Goal: Task Accomplishment & Management: Complete application form

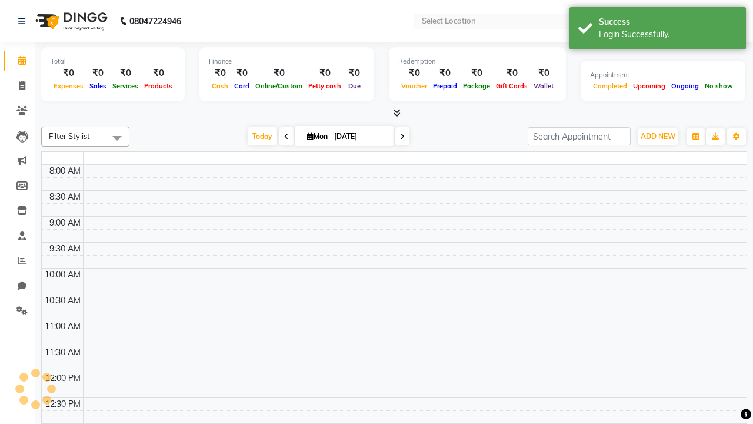
select select "en"
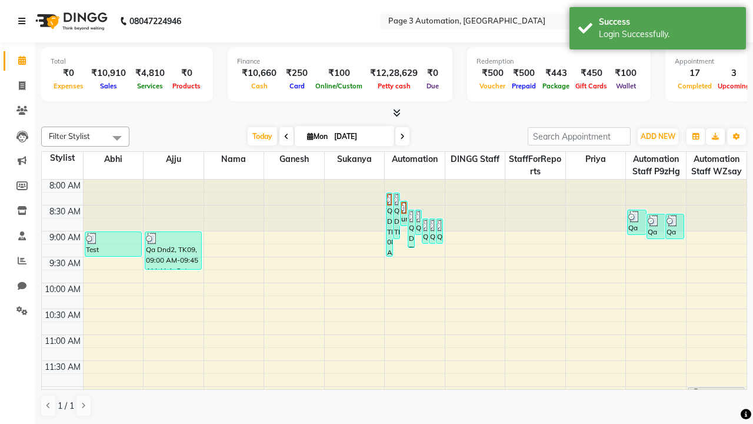
click at [24, 21] on icon at bounding box center [21, 21] width 7 height 8
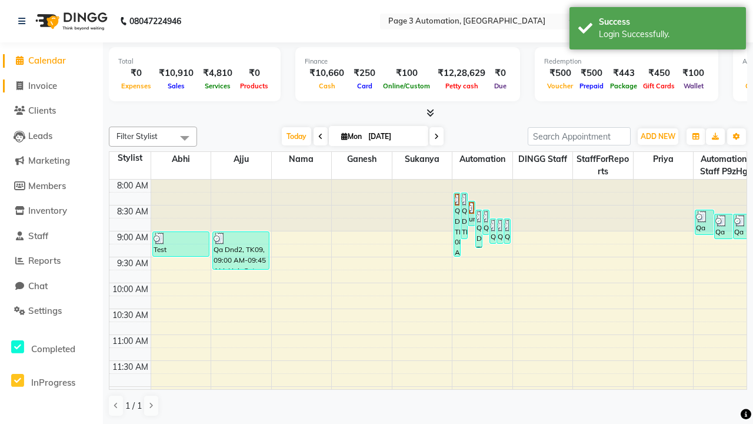
click at [51, 85] on span "Invoice" at bounding box center [42, 85] width 29 height 11
select select "2774"
select select "service"
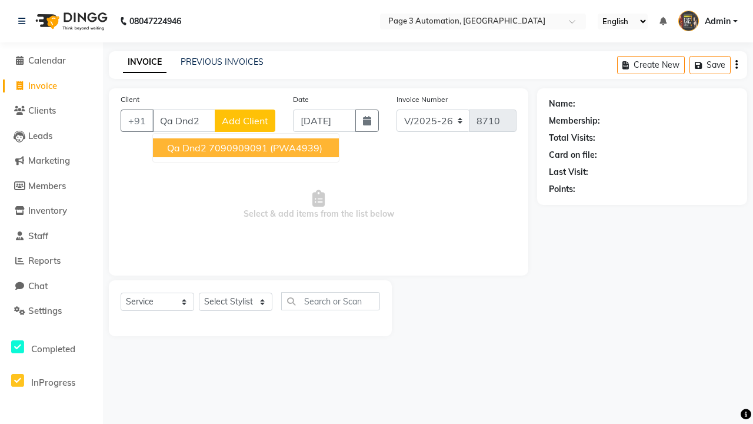
click at [247, 148] on ngb-highlight "7090909091" at bounding box center [238, 148] width 59 height 12
type input "7090909091"
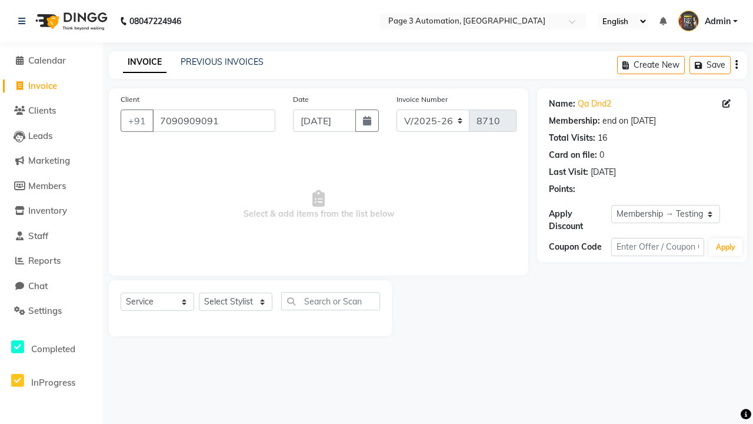
select select "0:"
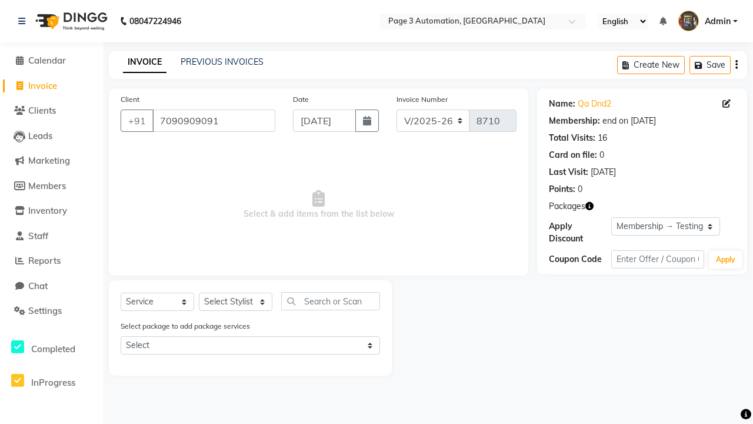
select select "product"
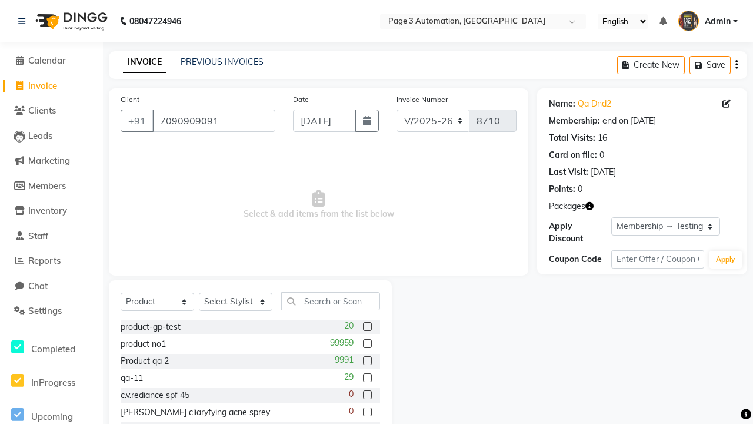
select select "71572"
click at [367, 327] on label at bounding box center [367, 326] width 9 height 9
click at [367, 327] on input "checkbox" at bounding box center [367, 327] width 8 height 8
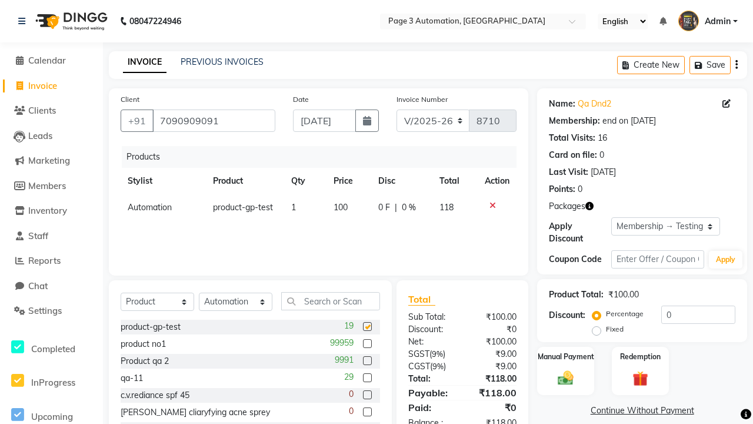
checkbox input "false"
click at [565, 356] on label "Manual Payment" at bounding box center [566, 355] width 59 height 11
click at [673, 411] on span "CASH" at bounding box center [673, 411] width 25 height 14
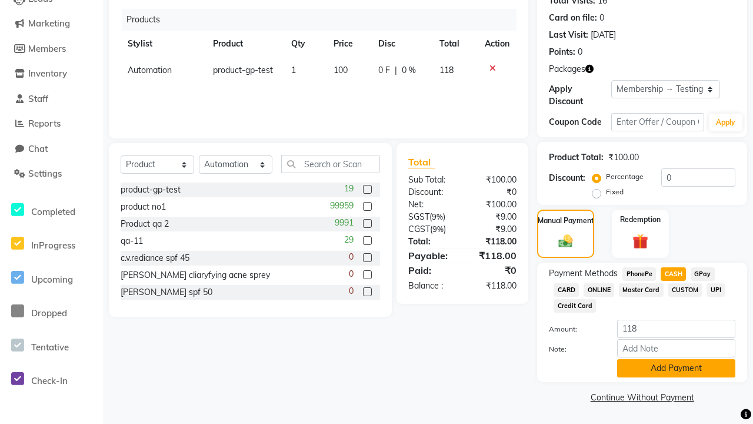
click at [676, 368] on button "Add Payment" at bounding box center [676, 368] width 118 height 18
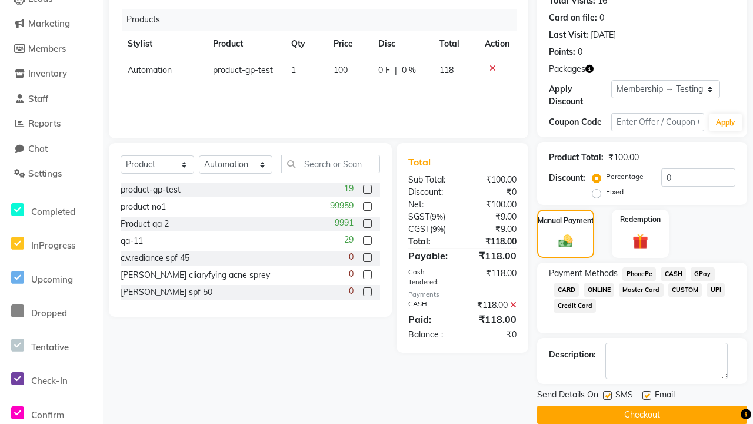
click at [607, 395] on label at bounding box center [607, 395] width 9 height 9
click at [607, 395] on input "checkbox" at bounding box center [607, 396] width 8 height 8
checkbox input "false"
click at [647, 395] on label at bounding box center [647, 395] width 9 height 9
click at [647, 395] on input "checkbox" at bounding box center [647, 396] width 8 height 8
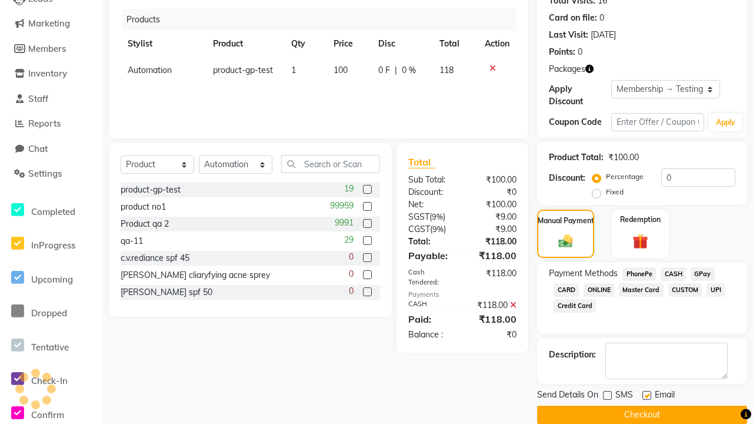
checkbox input "false"
click at [642, 414] on button "Checkout" at bounding box center [642, 414] width 210 height 18
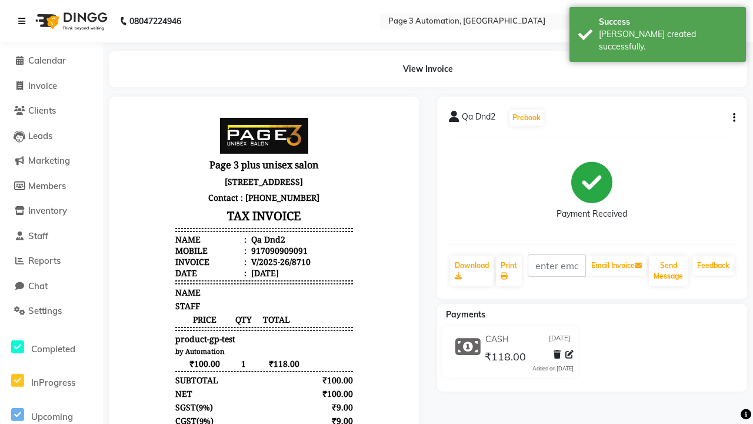
click at [658, 30] on div "[PERSON_NAME] created successfully." at bounding box center [668, 40] width 138 height 25
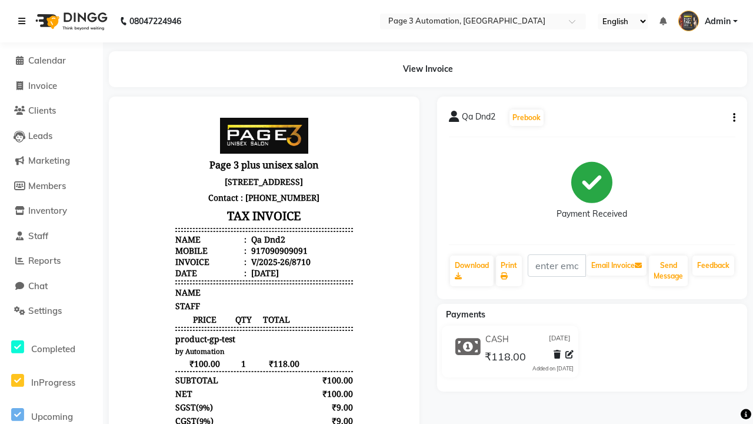
click at [24, 21] on icon at bounding box center [21, 21] width 7 height 8
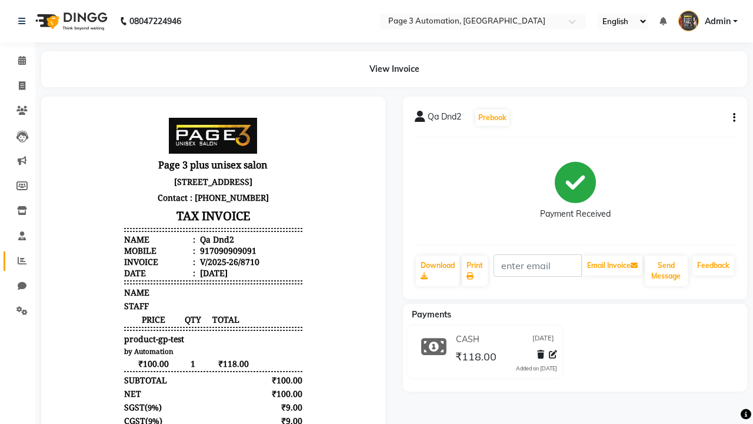
click at [18, 261] on icon at bounding box center [22, 260] width 9 height 9
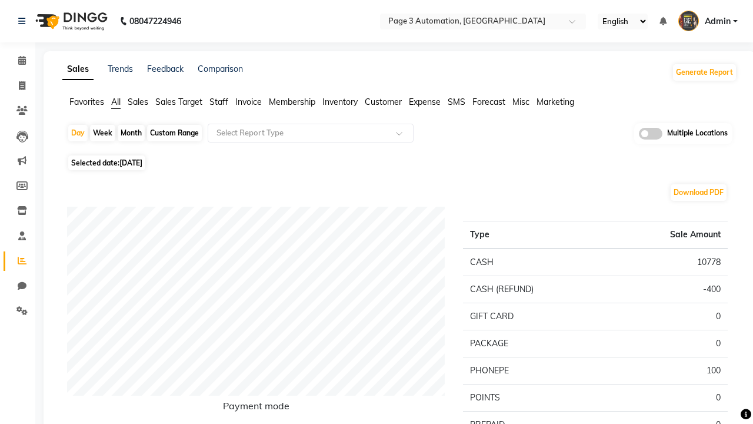
type input "Product sales"
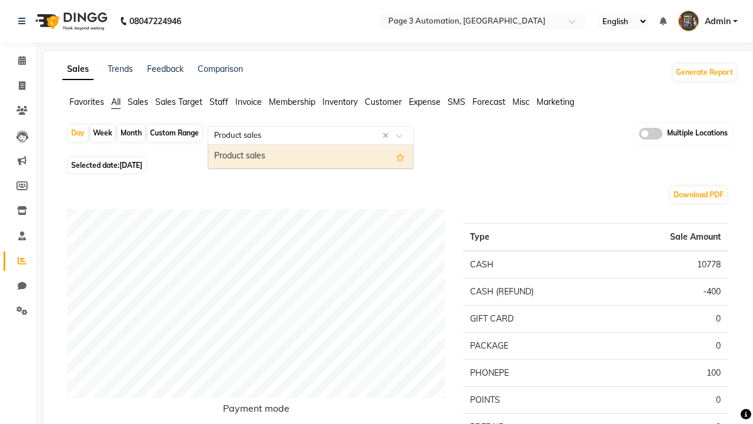
click at [311, 157] on div "Product sales" at bounding box center [310, 157] width 205 height 24
select select "full_report"
select select "csv"
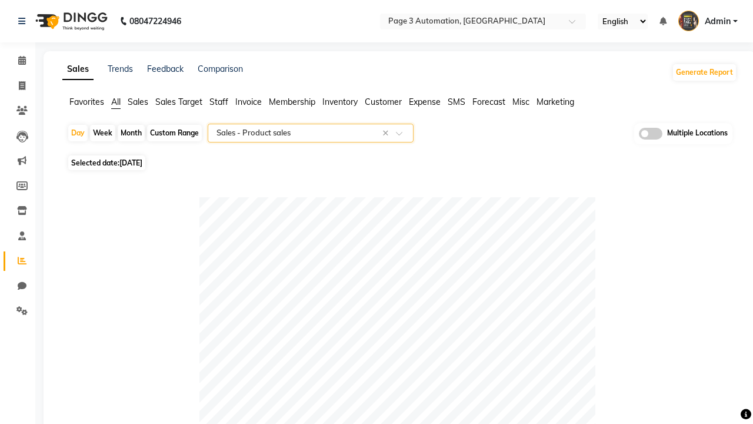
click at [708, 21] on span "Admin" at bounding box center [718, 21] width 26 height 12
click at [0, 0] on link "Sign out" at bounding box center [0, 0] width 0 height 0
